Goal: Navigation & Orientation: Find specific page/section

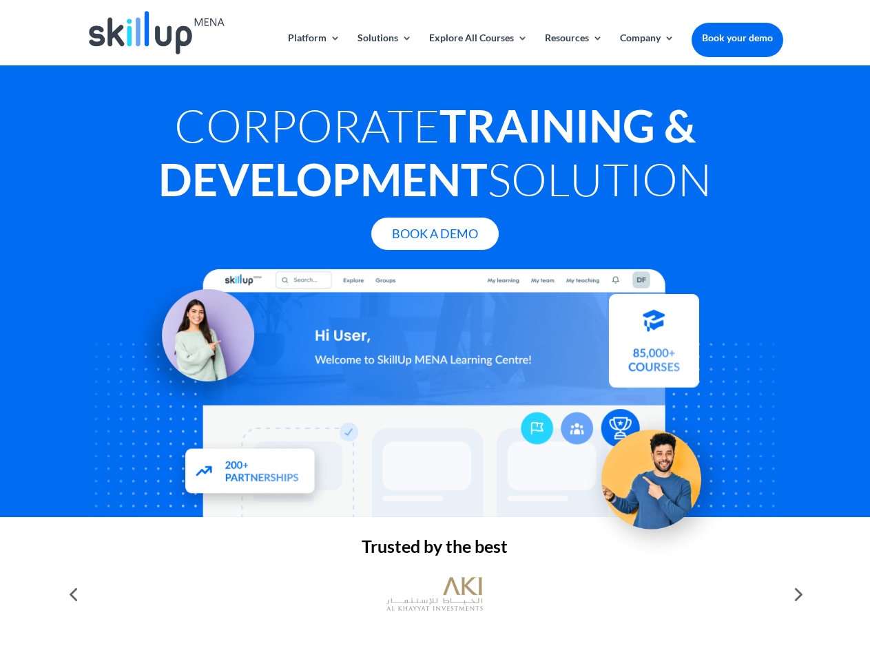
click at [435, 331] on div at bounding box center [435, 393] width 696 height 248
click at [384, 49] on link "Solutions" at bounding box center [385, 49] width 54 height 32
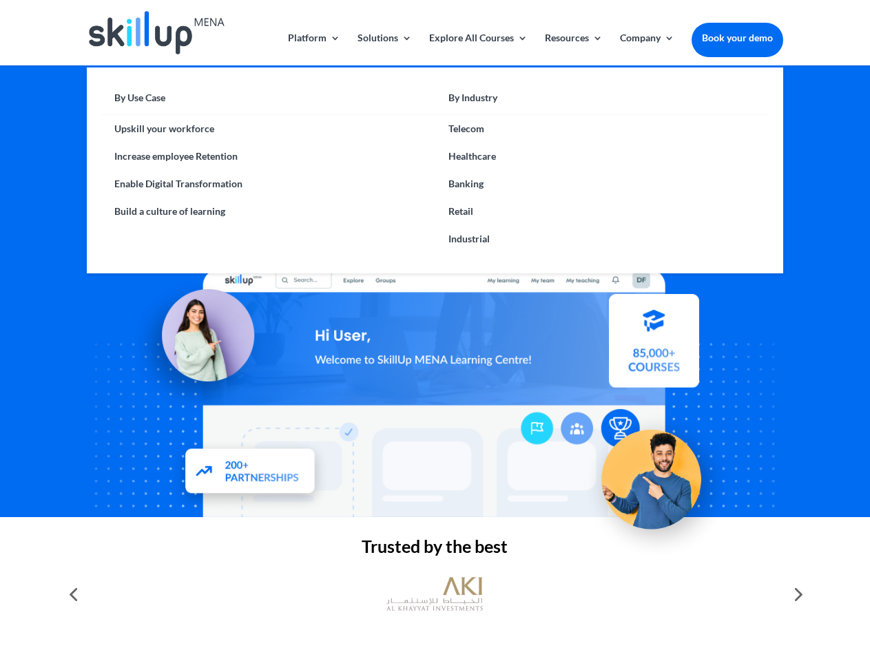
click at [477, 49] on link "Explore All Courses" at bounding box center [478, 49] width 99 height 32
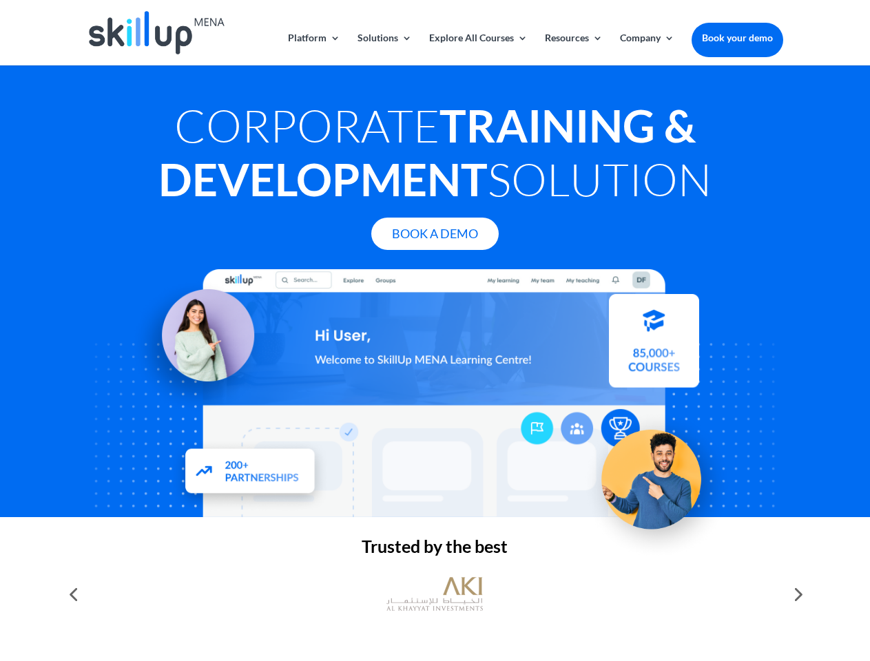
click at [572, 49] on link "Resources" at bounding box center [574, 49] width 58 height 32
click at [647, 49] on link "Company" at bounding box center [647, 49] width 54 height 32
click at [435, 594] on img at bounding box center [434, 594] width 96 height 48
